Goal: Navigation & Orientation: Go to known website

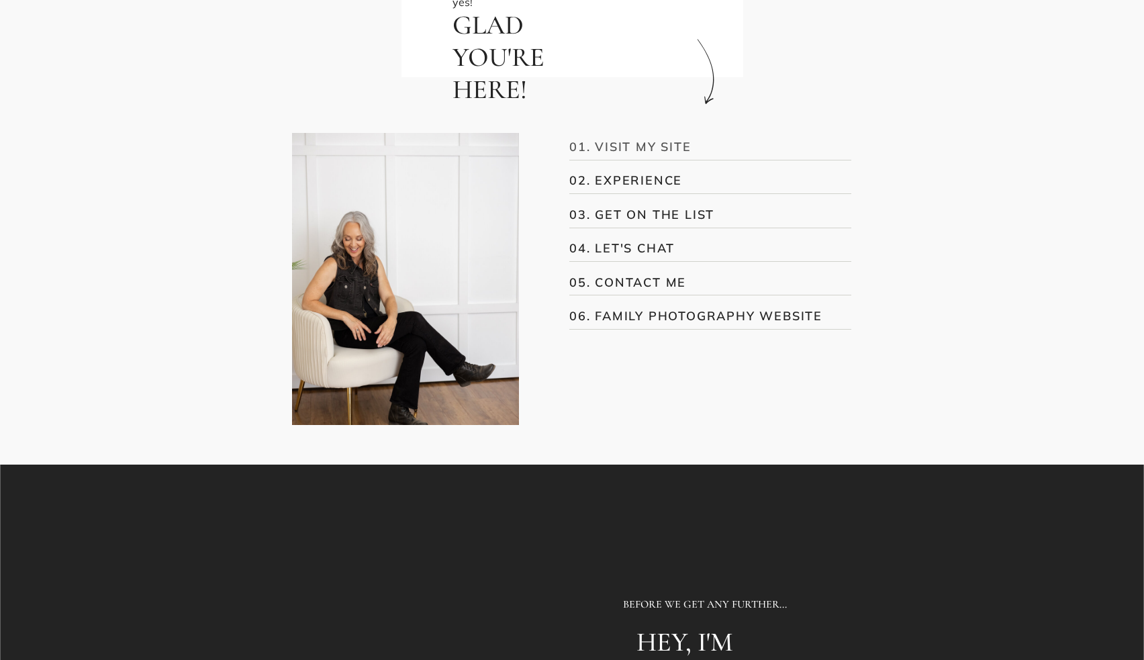
scroll to position [381, 1]
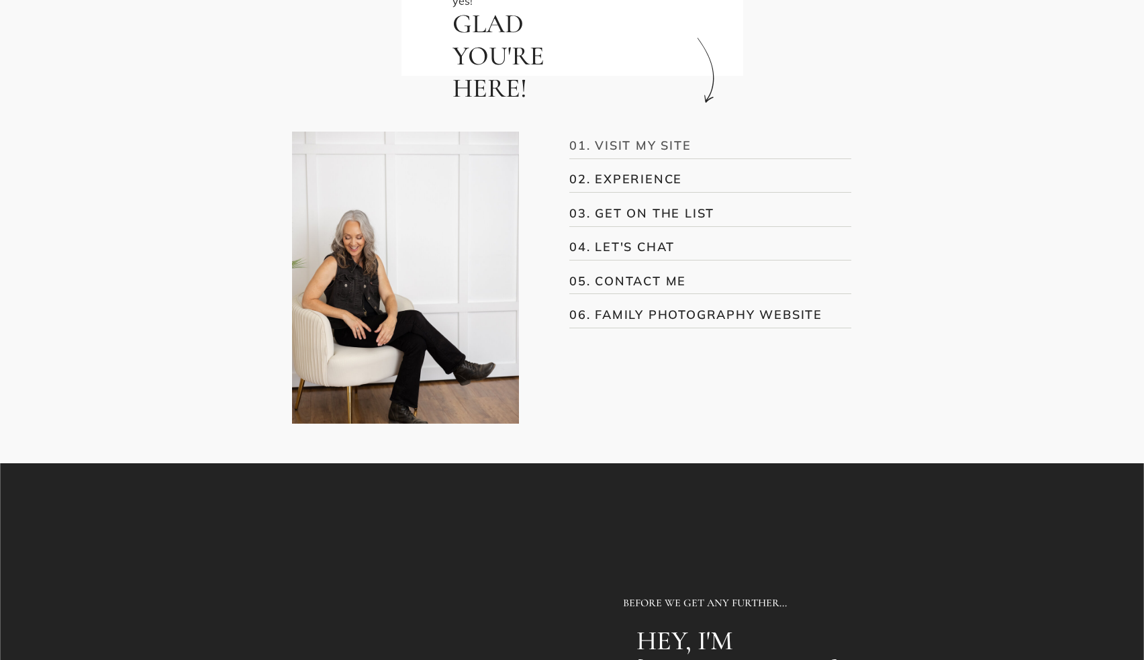
click at [642, 144] on h3 "01. VISIT MY SITE" at bounding box center [701, 145] width 263 height 18
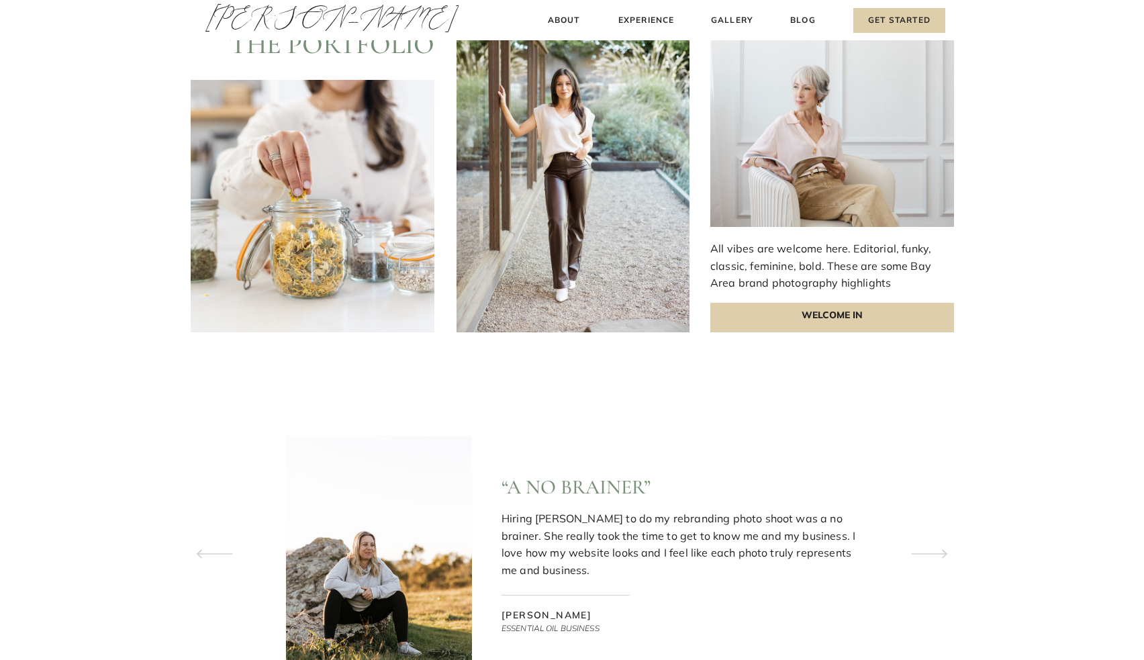
scroll to position [3820, 0]
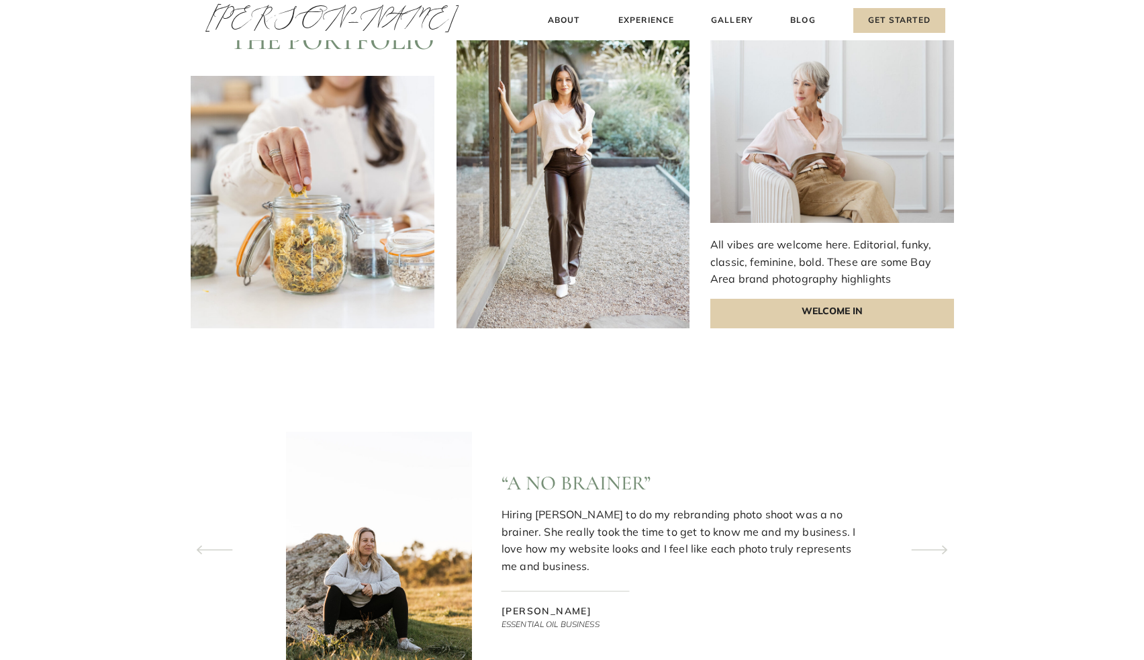
click at [767, 315] on p "Welcome In" at bounding box center [833, 314] width 244 height 30
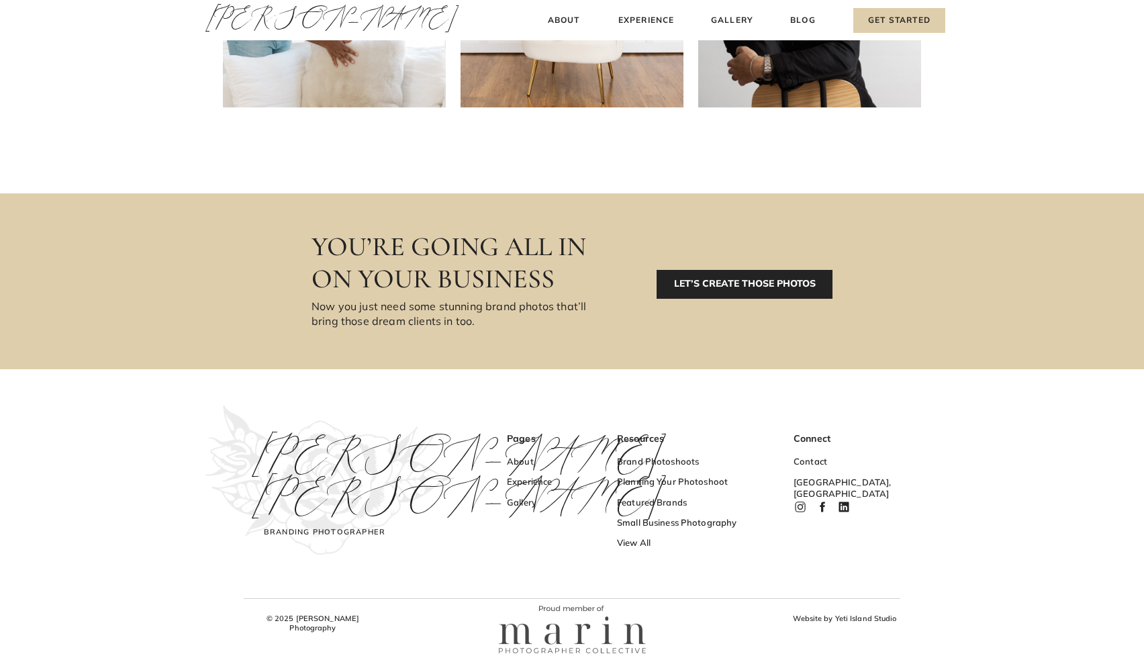
scroll to position [678, 0]
click at [523, 502] on h3 "Gallery" at bounding box center [547, 504] width 80 height 14
click at [525, 500] on h3 "Gallery" at bounding box center [547, 504] width 80 height 14
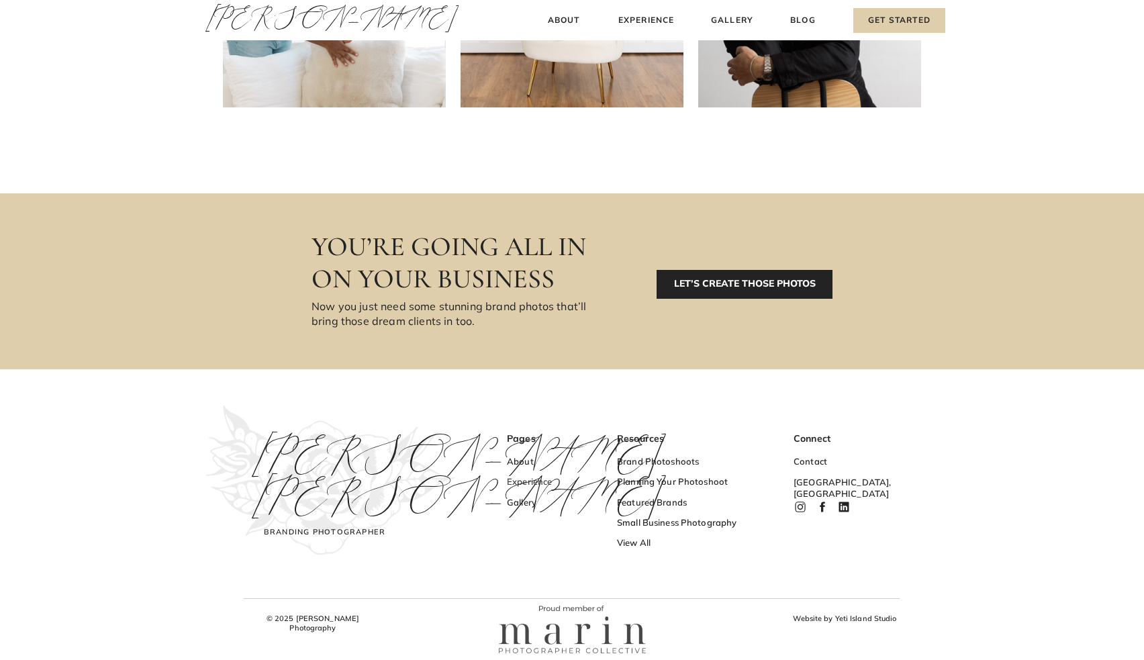
click at [532, 481] on h3 "Experience" at bounding box center [547, 483] width 80 height 14
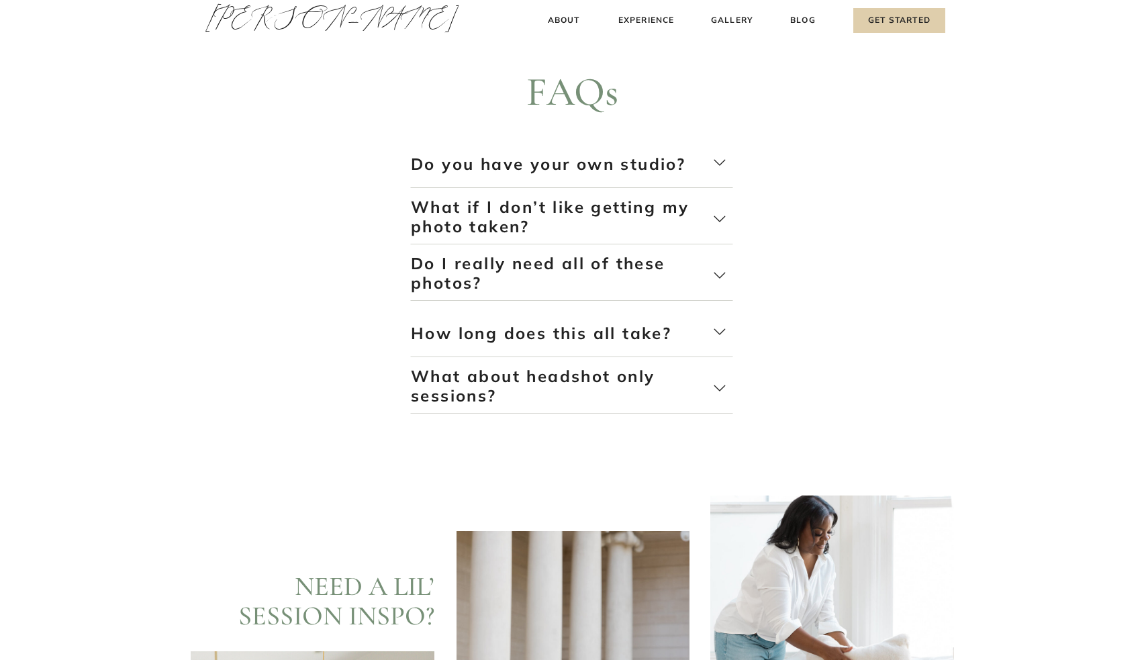
scroll to position [2900, 0]
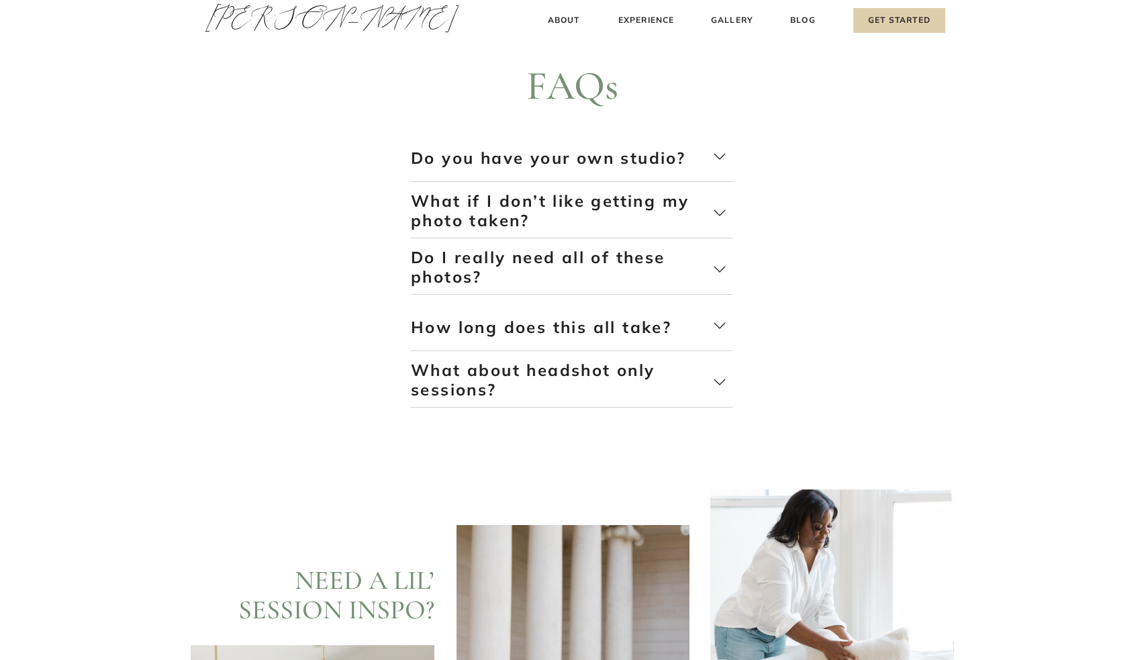
click at [629, 259] on p "Do I really need all of these photos?" at bounding box center [562, 268] width 302 height 40
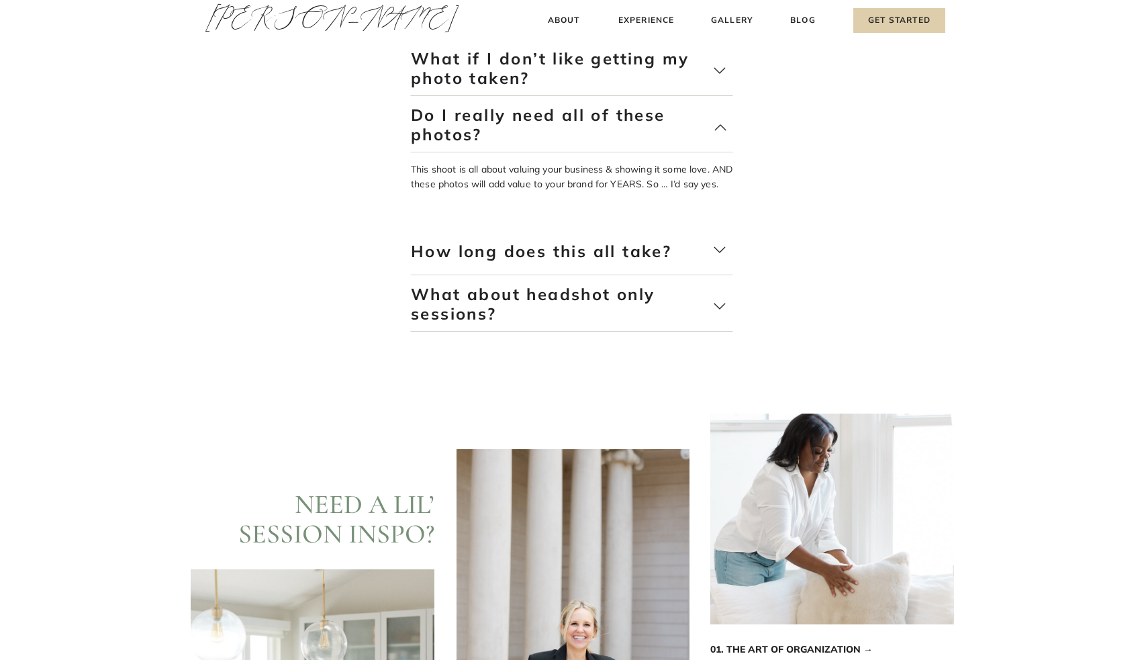
scroll to position [3044, 0]
click at [629, 251] on p "How long does this all take?" at bounding box center [562, 260] width 302 height 40
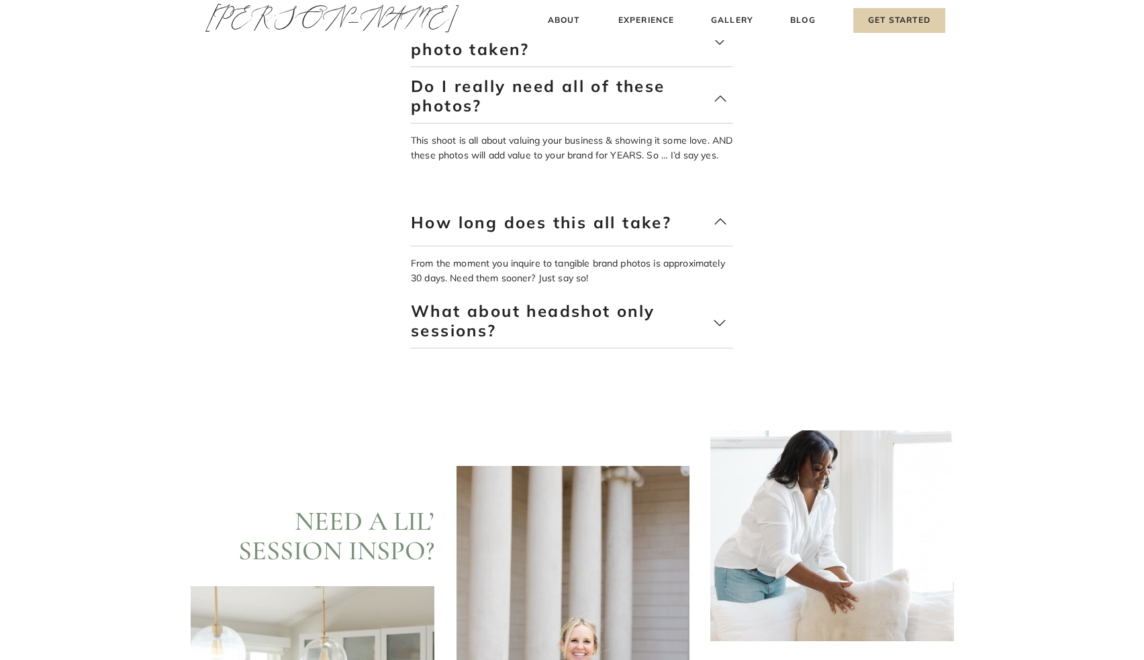
scroll to position [3101, 0]
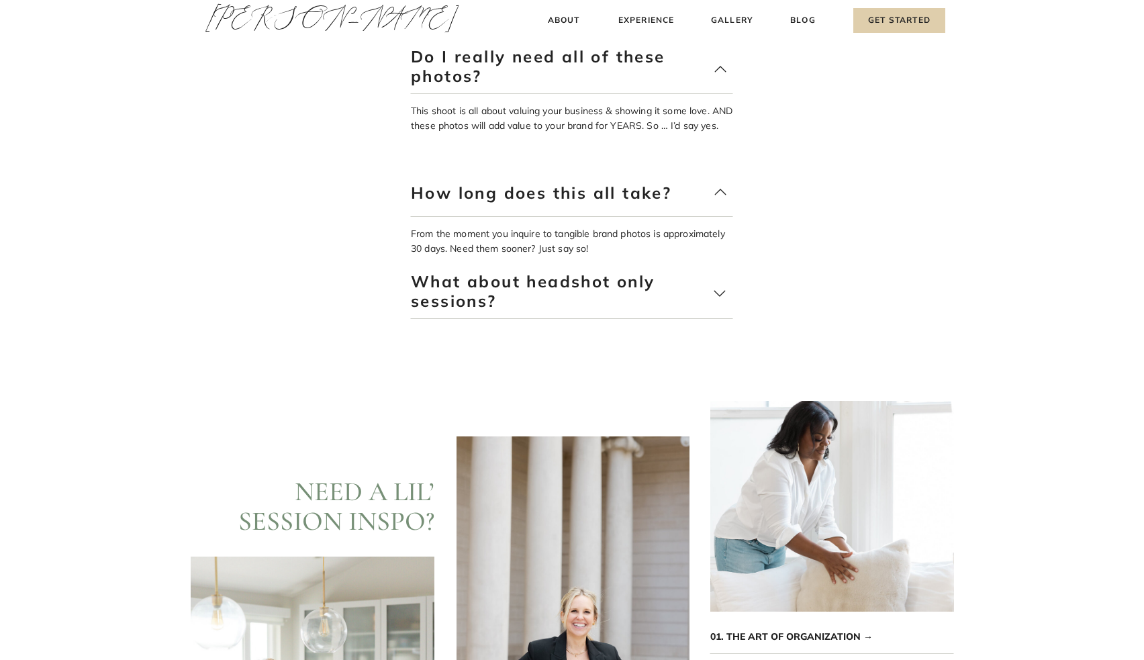
click at [623, 280] on p "What about headshot only sessions?" at bounding box center [562, 292] width 302 height 40
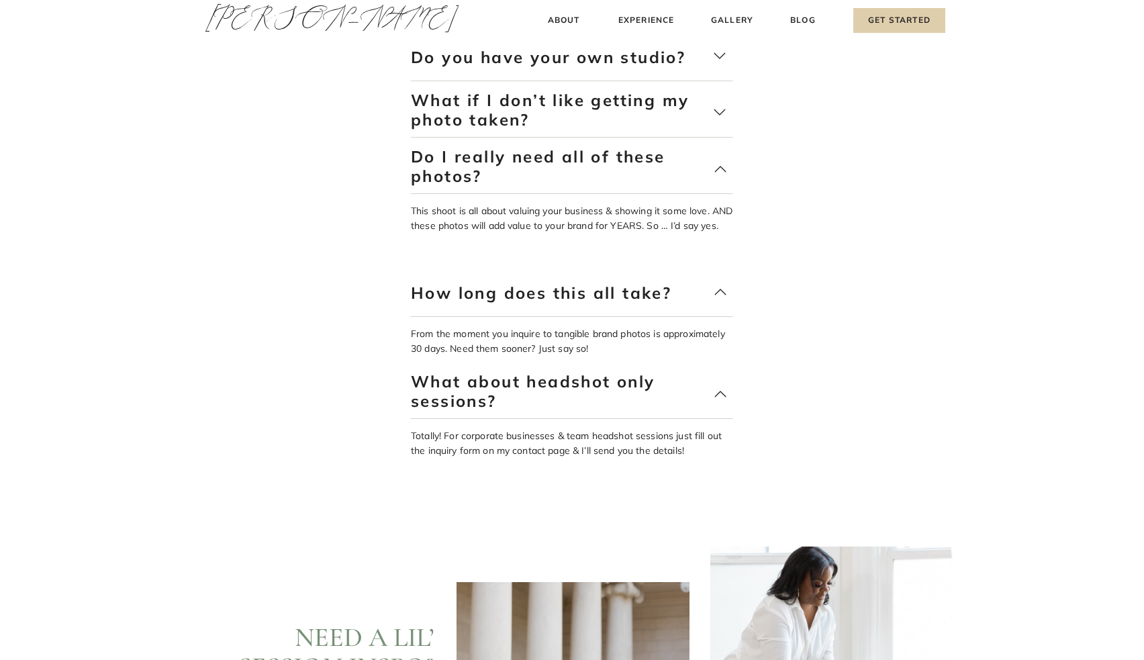
scroll to position [2998, 0]
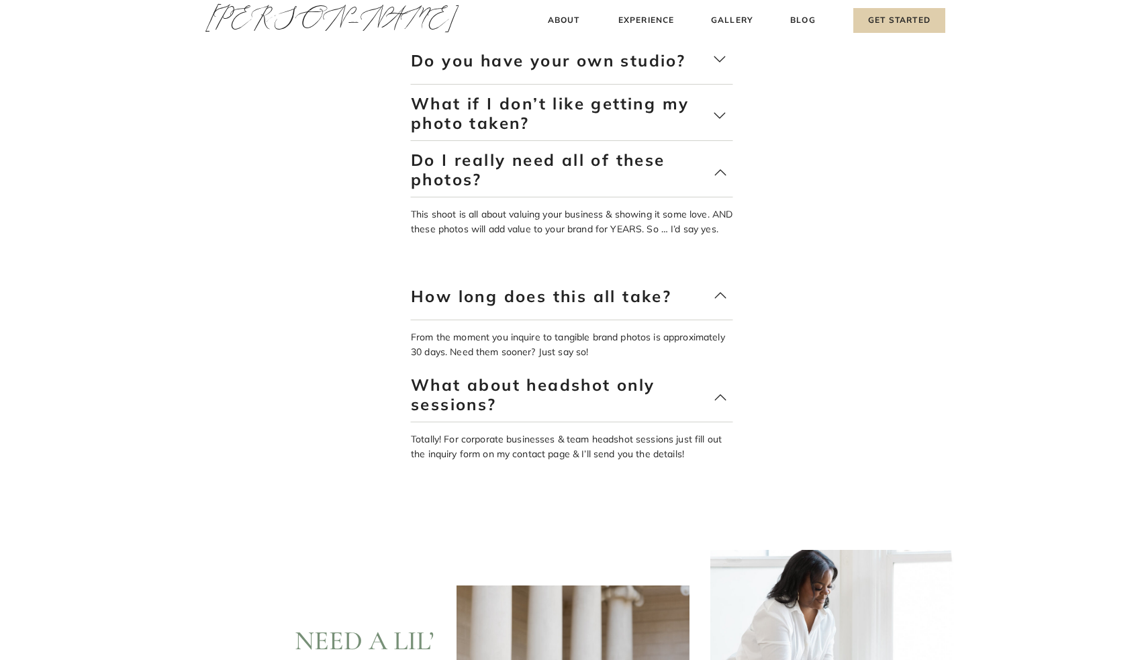
click at [623, 109] on p "What if I don’t like getting my photo taken?" at bounding box center [562, 114] width 302 height 40
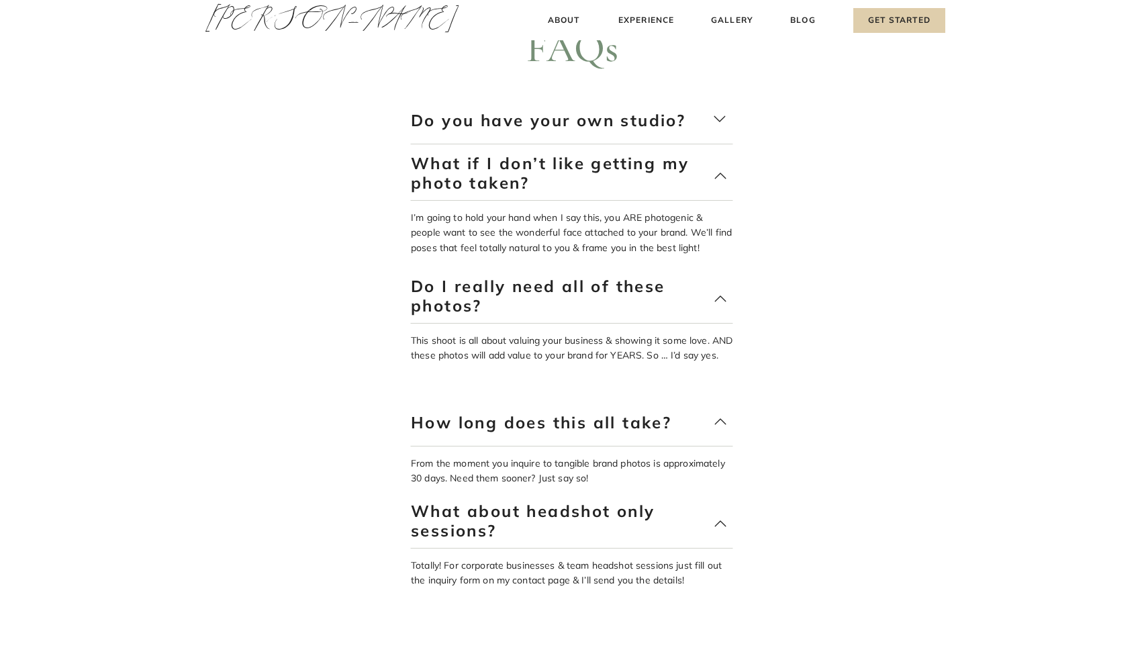
scroll to position [2938, 0]
click at [622, 121] on p "Do you have your own studio?" at bounding box center [562, 131] width 302 height 40
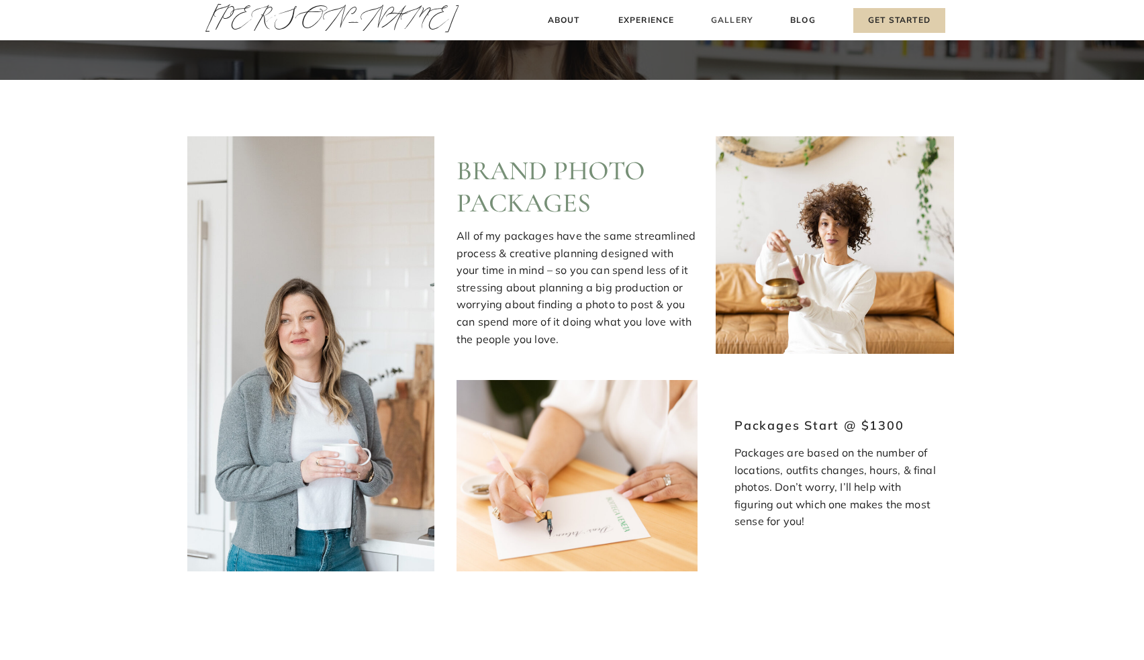
scroll to position [1114, 0]
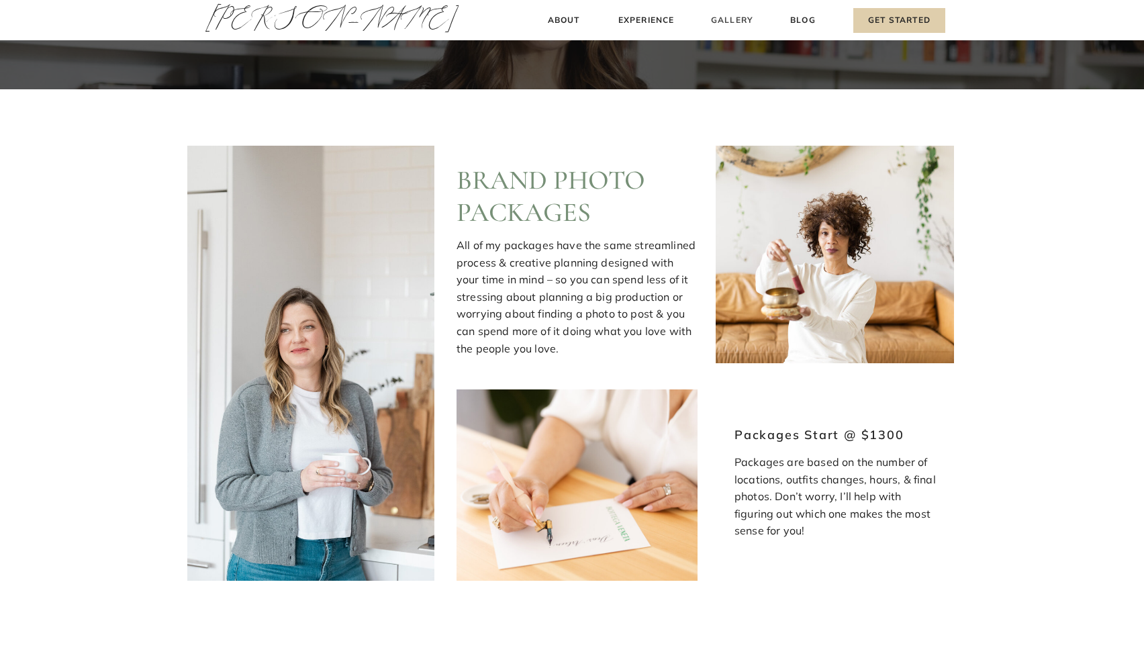
click at [729, 17] on h3 "Gallery" at bounding box center [732, 20] width 45 height 14
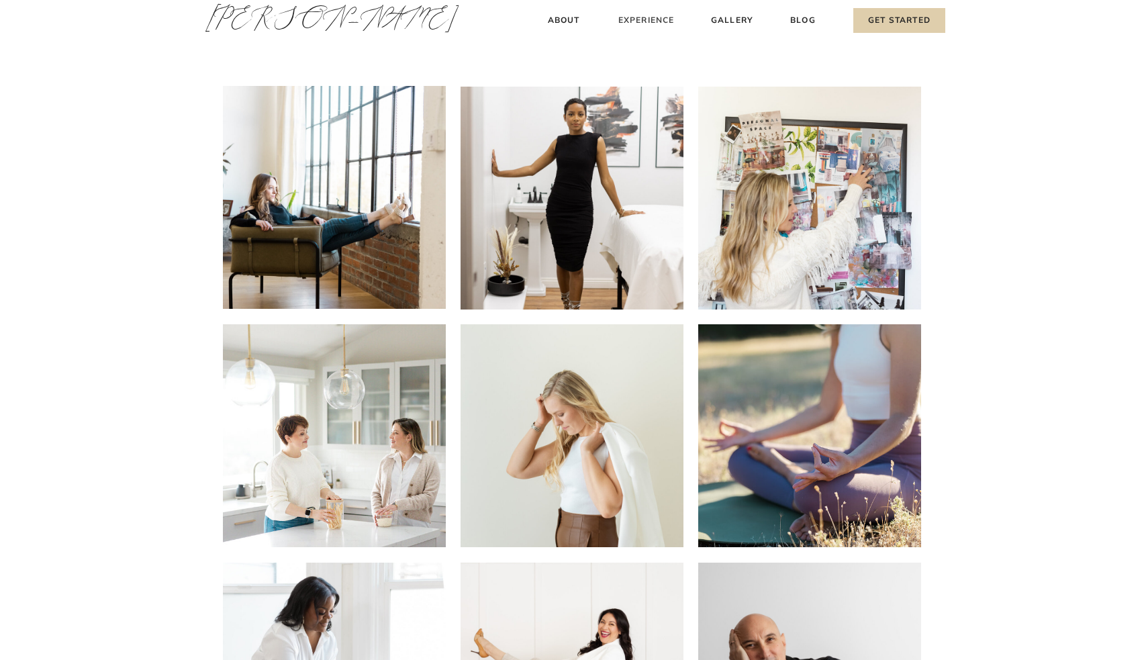
click at [629, 17] on h3 "Experience" at bounding box center [647, 20] width 60 height 14
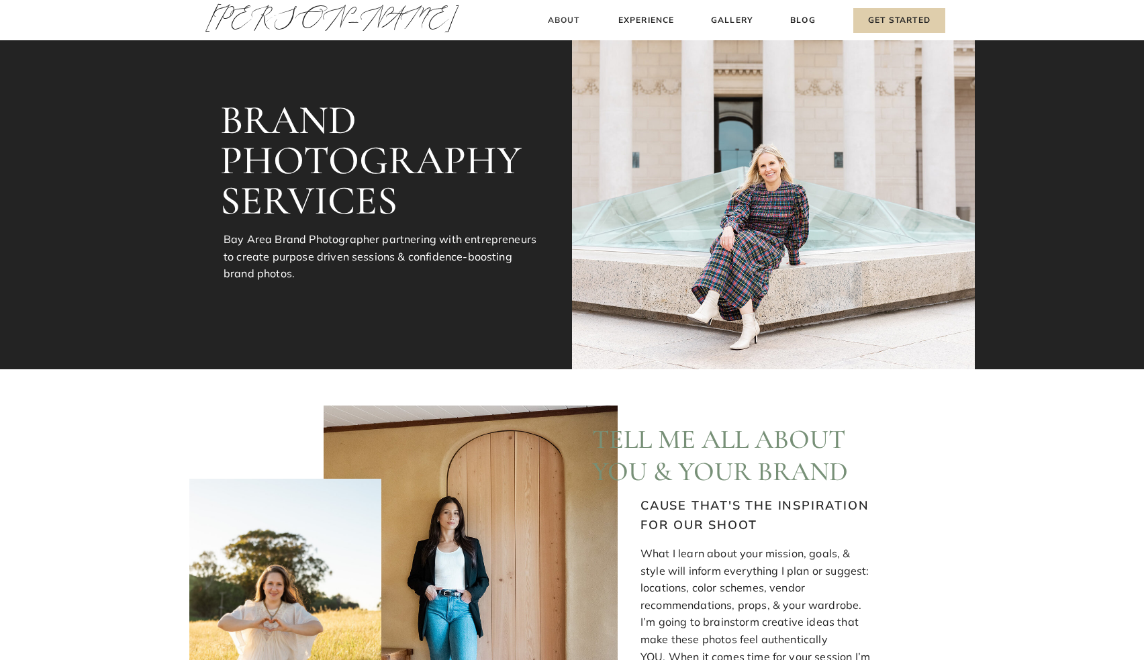
click at [564, 19] on h3 "About" at bounding box center [564, 20] width 40 height 14
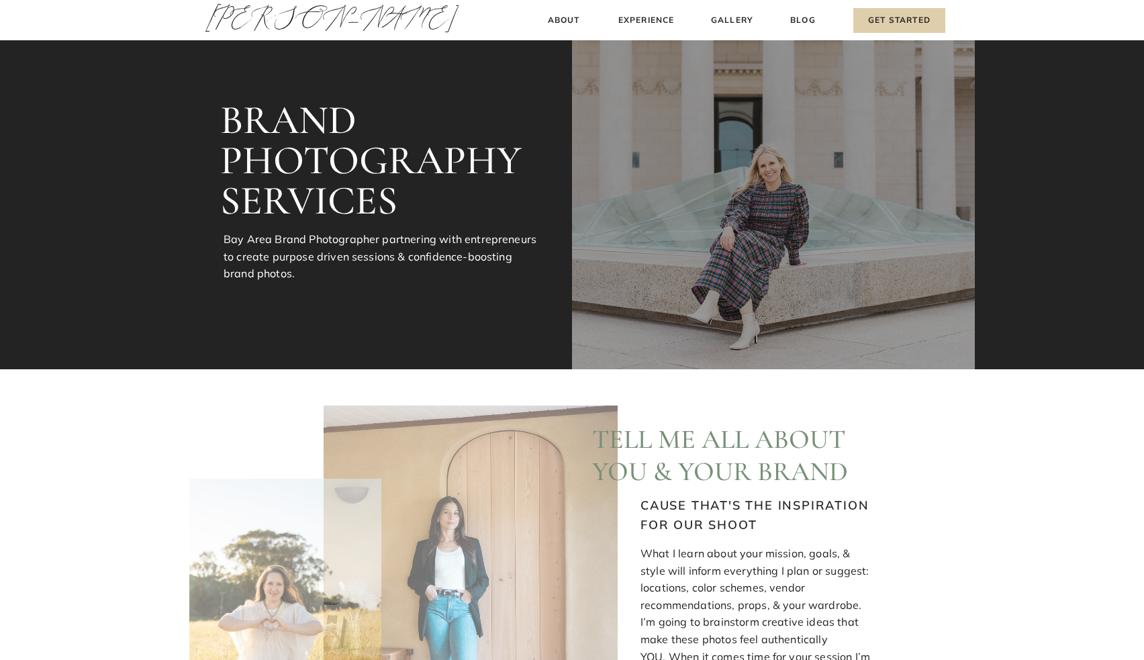
scroll to position [1114, 0]
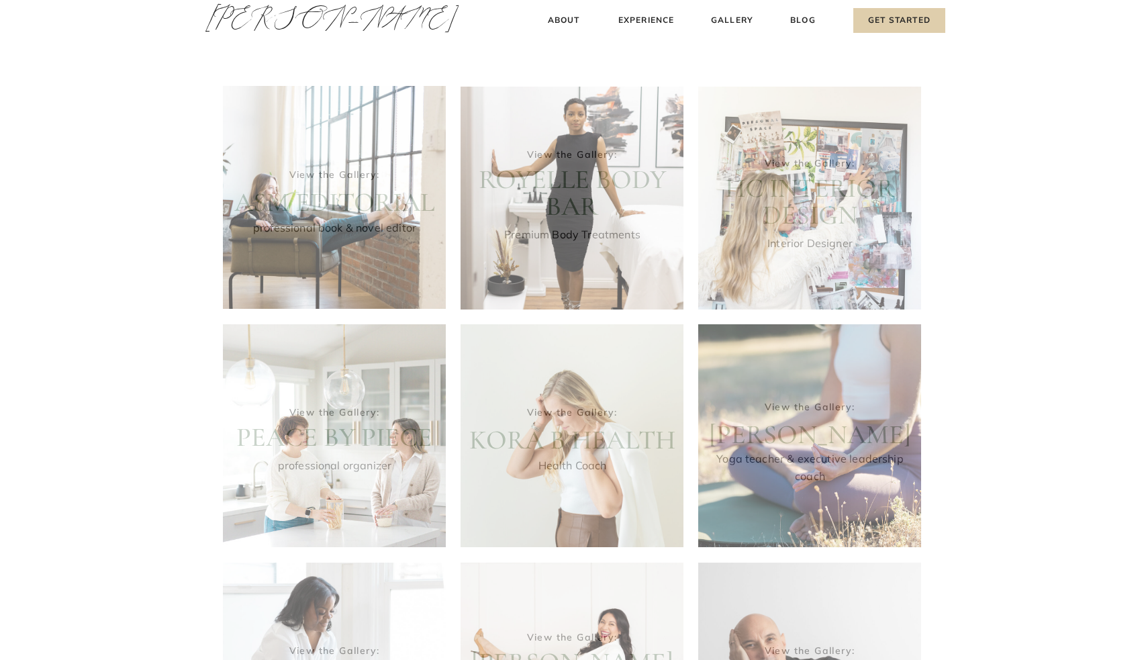
scroll to position [678, 0]
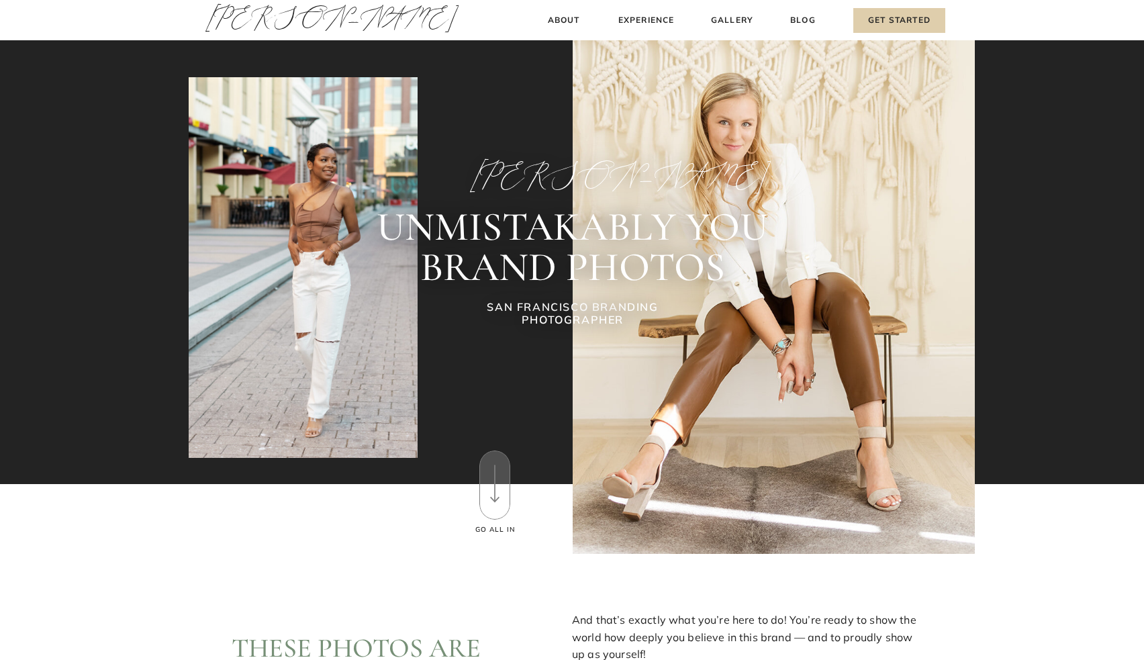
scroll to position [3820, 0]
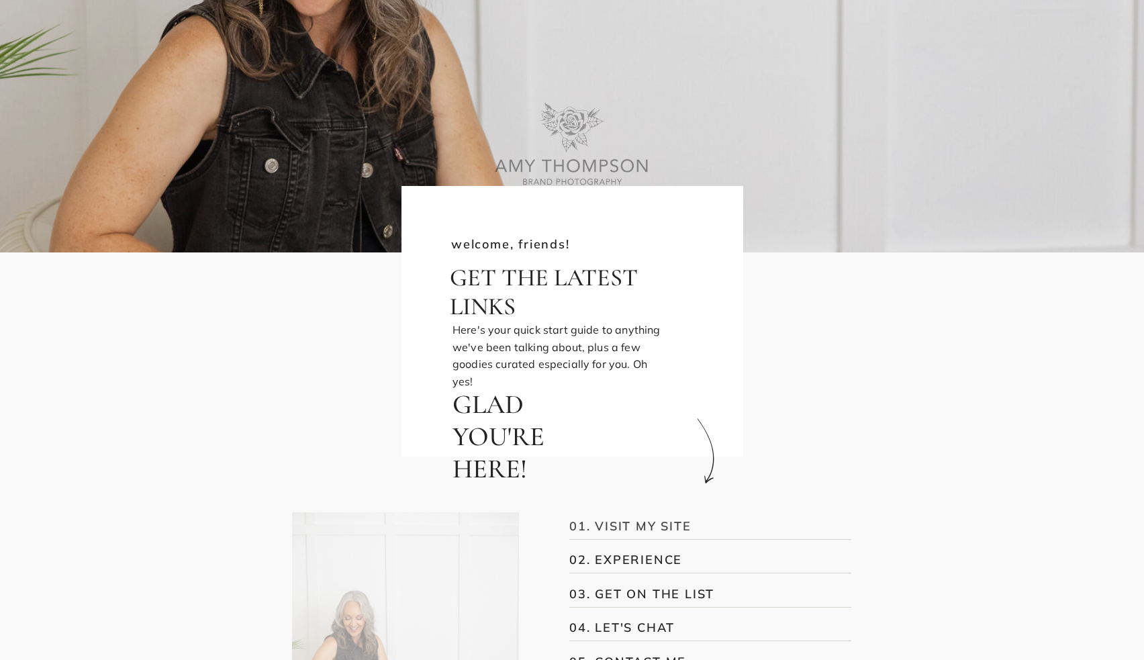
scroll to position [382, 0]
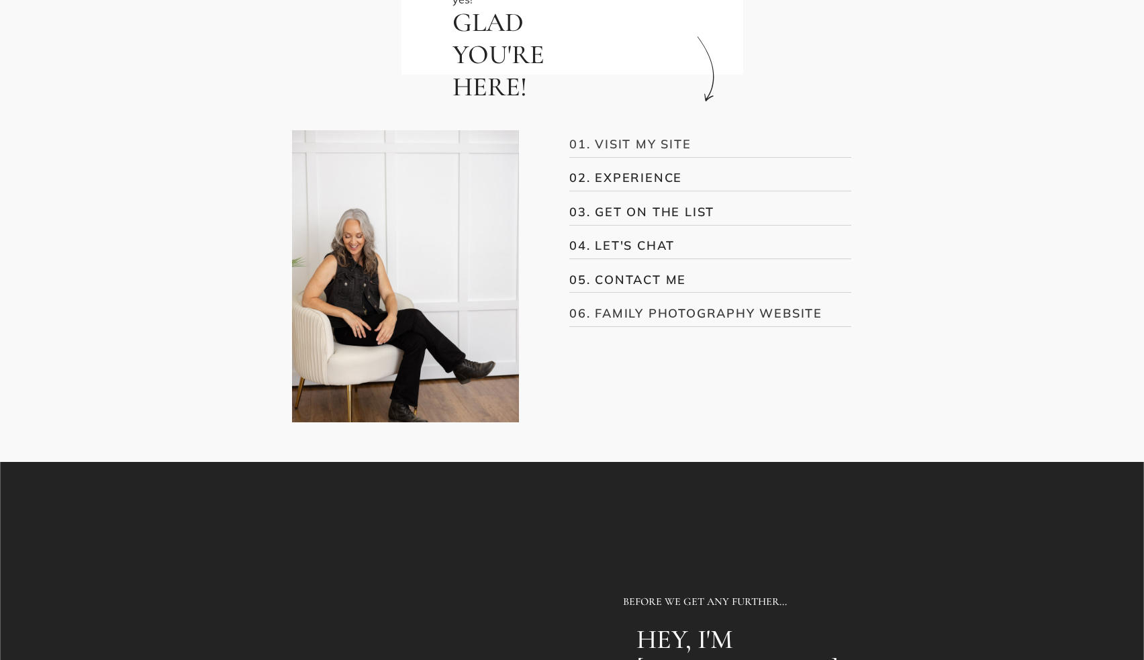
click at [656, 310] on h3 "06. FAMILY PHOTOGRAPHY WEBSITE" at bounding box center [701, 313] width 263 height 18
